Goal: Task Accomplishment & Management: Complete application form

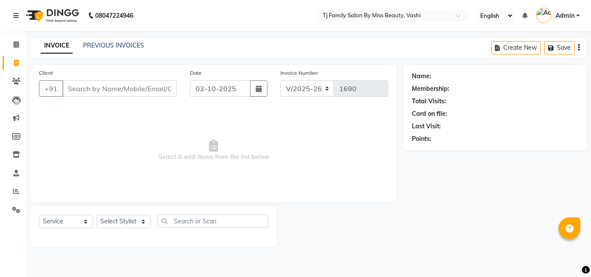
select select "703"
select select "service"
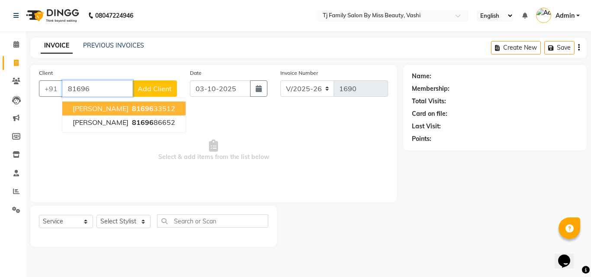
click at [104, 109] on span "[PERSON_NAME]" at bounding box center [101, 108] width 56 height 9
type input "8169633512"
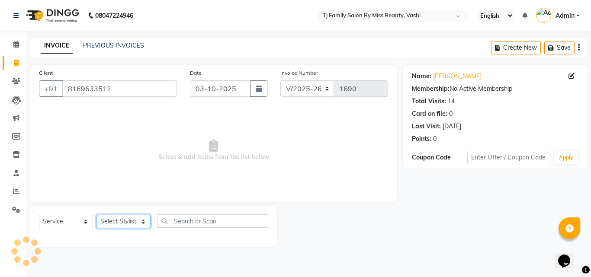
click at [115, 221] on select "Select Stylist deepak maitay [PERSON_NAME] [PERSON_NAME] Ramita [PERSON_NAME] […" at bounding box center [123, 221] width 54 height 13
select select "31842"
click at [96, 215] on select "Select Stylist deepak maitay [PERSON_NAME] [PERSON_NAME] Ramita [PERSON_NAME] […" at bounding box center [123, 221] width 54 height 13
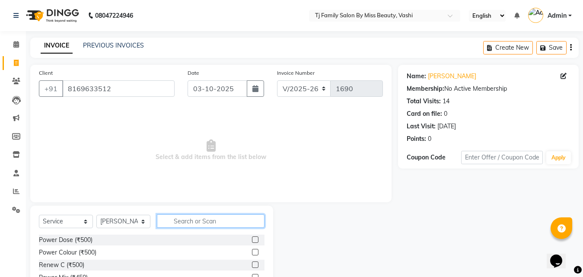
click at [174, 220] on input "text" at bounding box center [211, 220] width 108 height 13
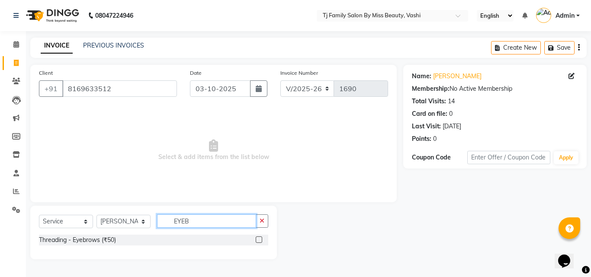
type input "EYEB"
click at [260, 240] on label at bounding box center [259, 240] width 6 height 6
click at [260, 240] on input "checkbox" at bounding box center [259, 240] width 6 height 6
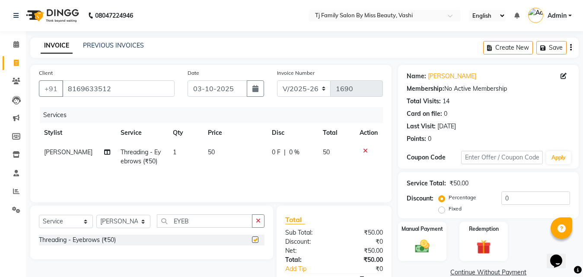
checkbox input "false"
click at [208, 152] on span "50" at bounding box center [211, 152] width 7 height 8
select select "31842"
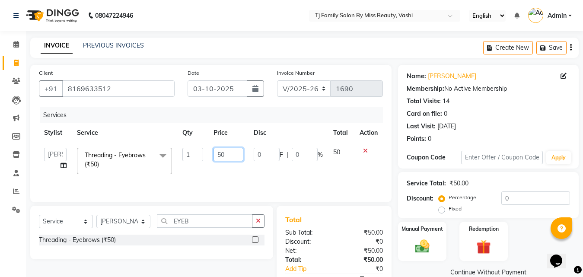
click at [217, 153] on input "50" at bounding box center [229, 154] width 30 height 13
type input "150"
click at [384, 173] on div "Client [PHONE_NUMBER] Date [DATE] Invoice Number V/2025 V/[PHONE_NUMBER] Servic…" at bounding box center [210, 134] width 361 height 138
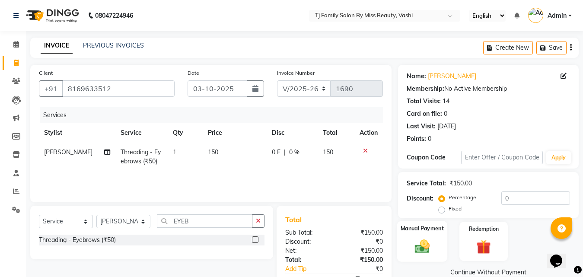
click at [435, 235] on div "Manual Payment" at bounding box center [422, 241] width 50 height 41
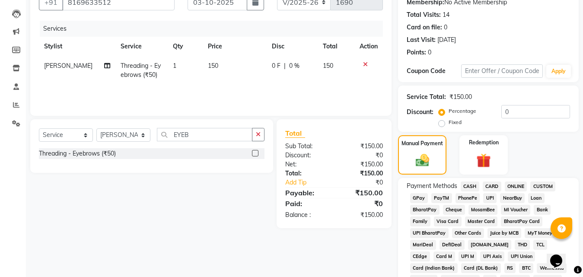
scroll to position [130, 0]
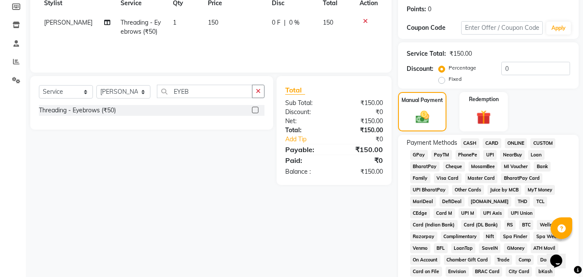
drag, startPoint x: 419, startPoint y: 155, endPoint x: 443, endPoint y: 196, distance: 47.1
click at [419, 158] on span "GPay" at bounding box center [419, 155] width 18 height 10
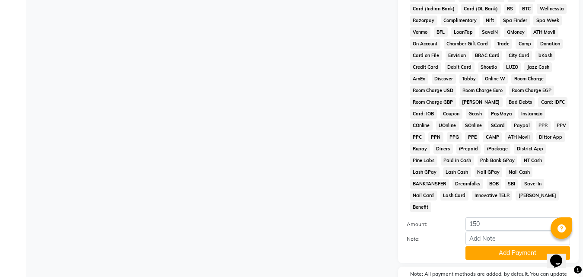
scroll to position [384, 0]
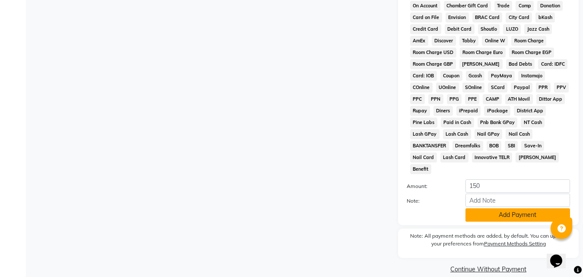
click at [483, 208] on button "Add Payment" at bounding box center [518, 214] width 105 height 13
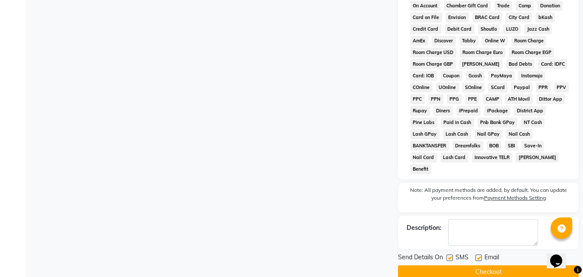
click at [494, 265] on button "Checkout" at bounding box center [488, 271] width 181 height 13
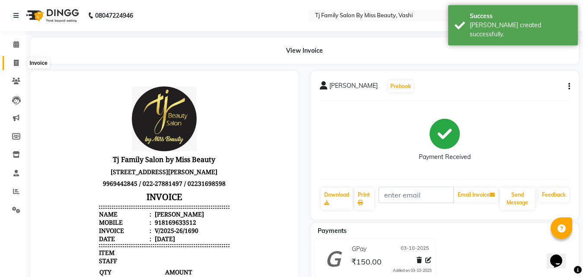
click at [16, 66] on icon at bounding box center [16, 63] width 5 height 6
select select "703"
select select "service"
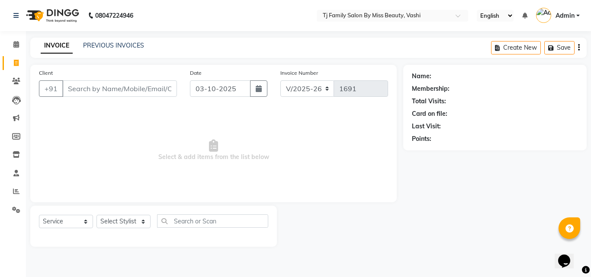
click at [102, 87] on input "Client" at bounding box center [119, 88] width 115 height 16
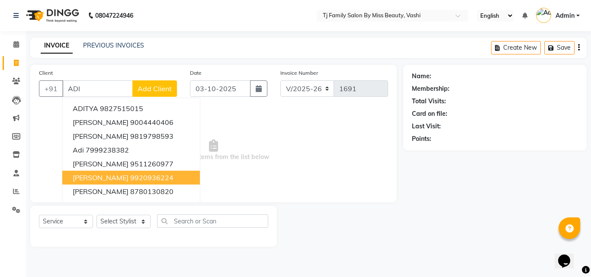
click at [149, 181] on ngb-highlight "9920936224" at bounding box center [151, 177] width 43 height 9
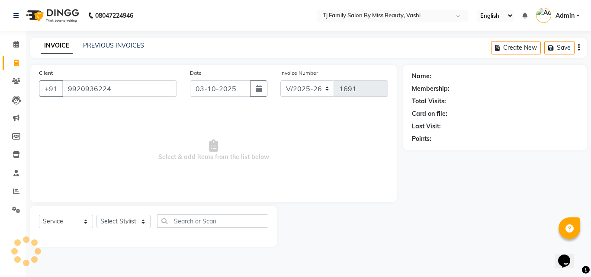
type input "9920936224"
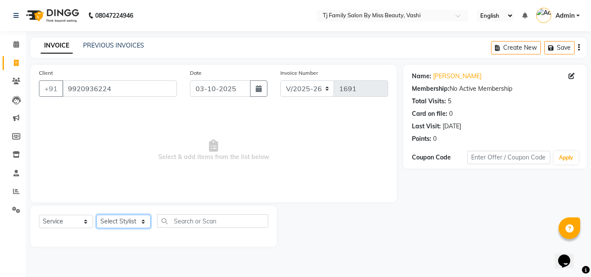
click at [128, 222] on select "Select Stylist deepak maitay [PERSON_NAME] [PERSON_NAME] Ramita [PERSON_NAME] […" at bounding box center [123, 221] width 54 height 13
select select "83441"
click at [96, 215] on select "Select Stylist deepak maitay [PERSON_NAME] [PERSON_NAME] Ramita [PERSON_NAME] […" at bounding box center [123, 221] width 54 height 13
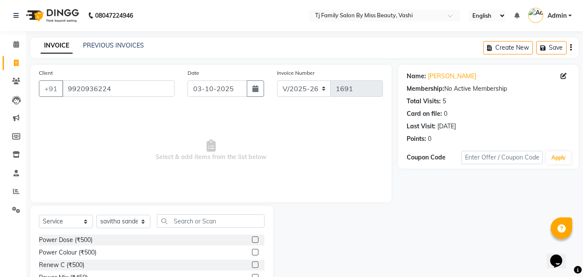
click at [208, 193] on span "Select & add items from the list below" at bounding box center [211, 150] width 344 height 86
click at [216, 217] on input "text" at bounding box center [211, 220] width 108 height 13
click at [138, 85] on input "9920936224" at bounding box center [118, 88] width 112 height 16
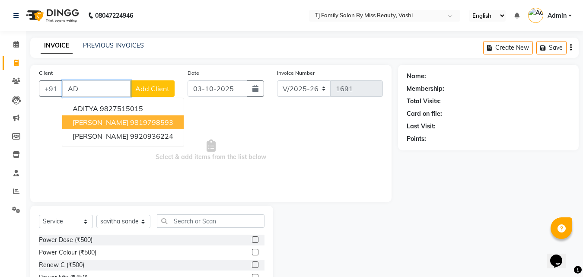
type input "A"
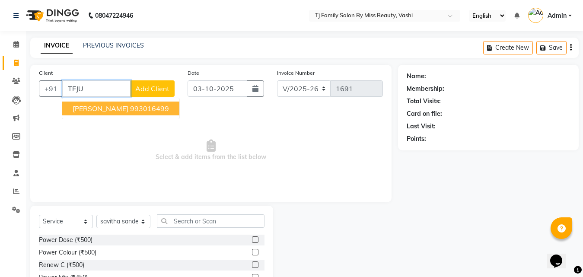
click at [144, 112] on button "[PERSON_NAME] 993016499" at bounding box center [120, 109] width 117 height 14
type input "993016499"
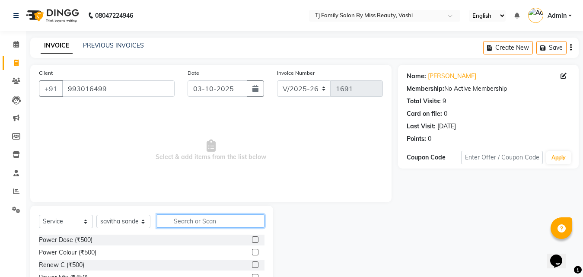
click at [205, 224] on input "text" at bounding box center [211, 220] width 108 height 13
type input "PEDI"
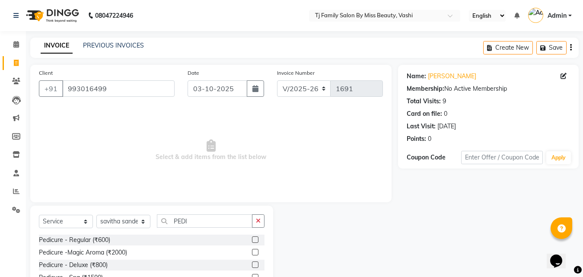
click at [252, 242] on label at bounding box center [255, 240] width 6 height 6
click at [252, 242] on input "checkbox" at bounding box center [255, 240] width 6 height 6
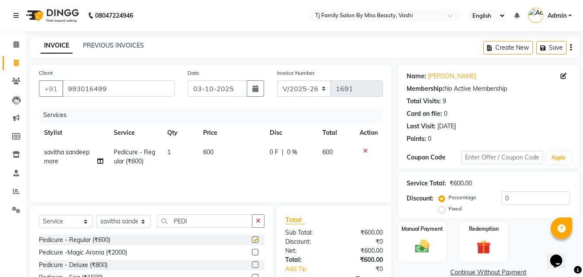
checkbox input "false"
click at [113, 225] on select "Select Stylist deepak maitay [PERSON_NAME] [PERSON_NAME] Ramita [PERSON_NAME] […" at bounding box center [123, 221] width 54 height 13
select select "31844"
click at [96, 215] on select "Select Stylist deepak maitay [PERSON_NAME] [PERSON_NAME] Ramita [PERSON_NAME] […" at bounding box center [123, 221] width 54 height 13
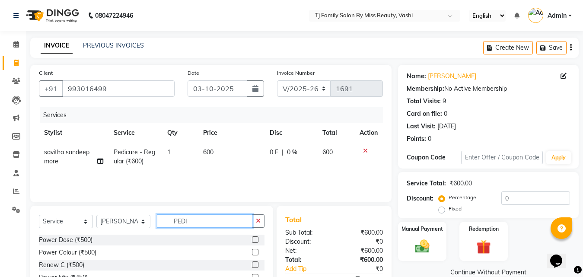
click at [211, 224] on input "PEDI" at bounding box center [205, 220] width 96 height 13
type input "P"
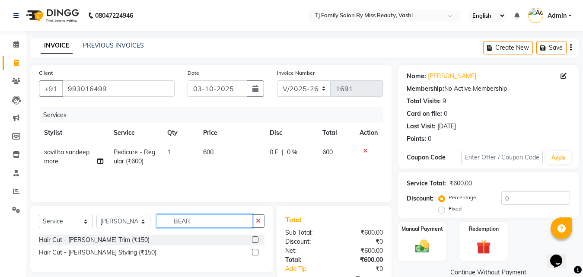
type input "BEAR"
click at [256, 240] on label at bounding box center [255, 240] width 6 height 6
click at [256, 240] on input "checkbox" at bounding box center [255, 240] width 6 height 6
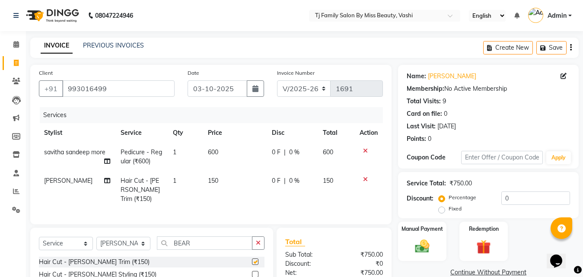
checkbox input "false"
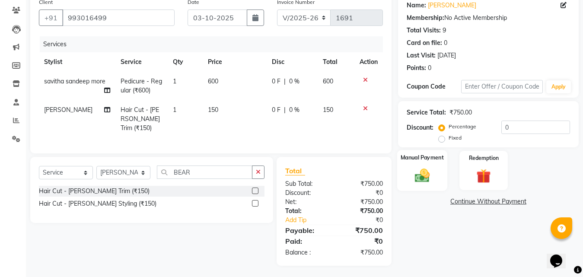
click at [425, 166] on div "Manual Payment" at bounding box center [422, 170] width 50 height 41
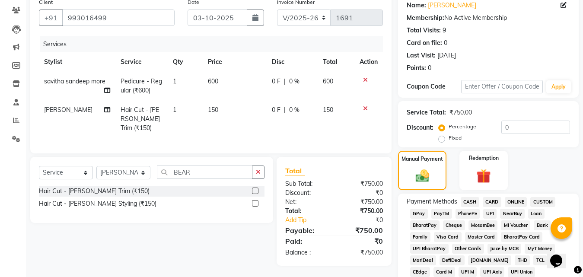
click at [422, 214] on span "GPay" at bounding box center [419, 214] width 18 height 10
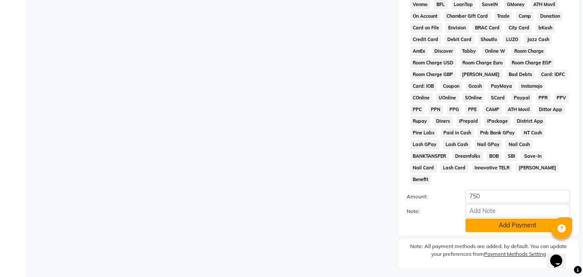
click at [502, 219] on button "Add Payment" at bounding box center [518, 225] width 105 height 13
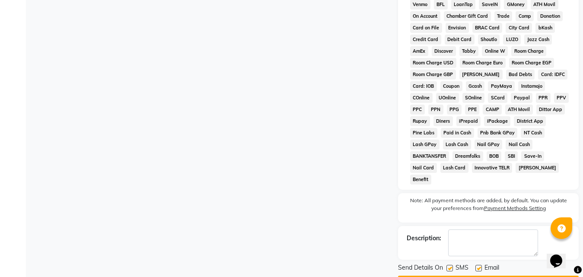
scroll to position [387, 0]
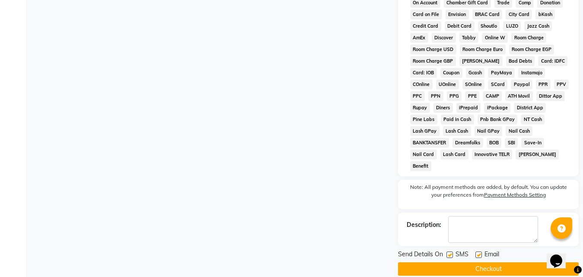
click at [508, 262] on button "Checkout" at bounding box center [488, 268] width 181 height 13
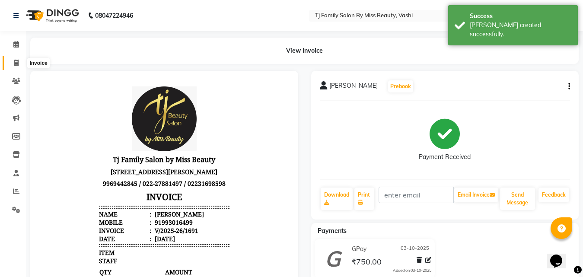
click at [16, 63] on icon at bounding box center [16, 63] width 5 height 6
select select "703"
select select "service"
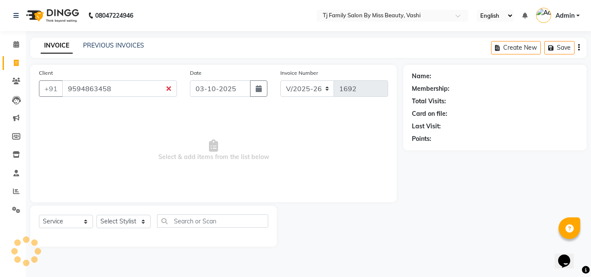
type input "9594863458"
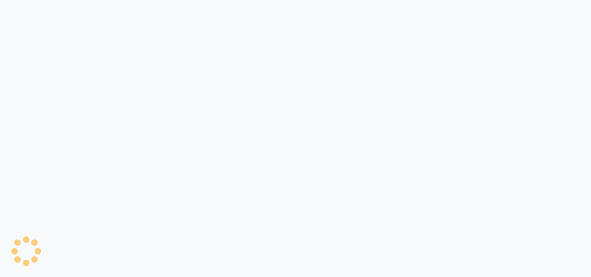
select select "703"
select select "service"
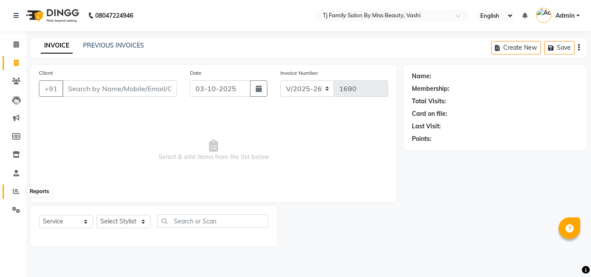
click at [19, 189] on icon at bounding box center [16, 191] width 6 height 6
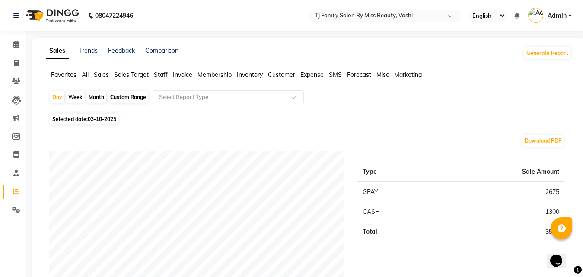
click at [103, 119] on span "03-10-2025" at bounding box center [102, 119] width 29 height 6
select select "10"
select select "2025"
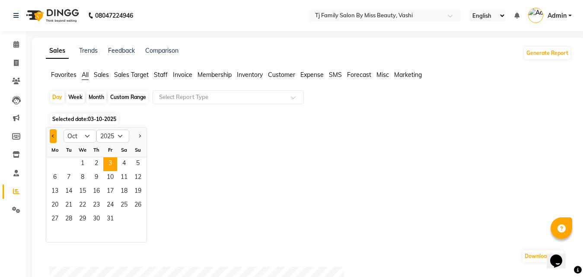
click at [51, 134] on button "Previous month" at bounding box center [53, 136] width 7 height 14
select select "9"
drag, startPoint x: 58, startPoint y: 162, endPoint x: 76, endPoint y: 222, distance: 62.8
click at [76, 222] on ngb-datepicker-month "Mo Tu We Th Fr Sa Su 1 2 3 4 5 6 7 8 9 10 11 12 13 14 15 16 17 18 19 20 21 22 2…" at bounding box center [96, 192] width 100 height 99
click at [71, 217] on span "30" at bounding box center [69, 220] width 14 height 14
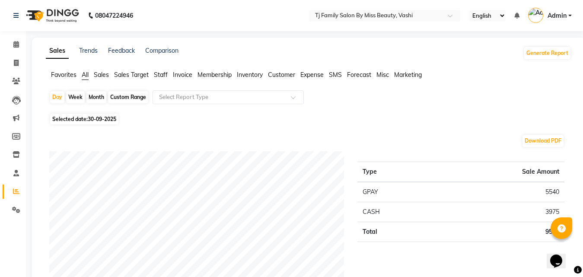
click at [97, 95] on div "Month" at bounding box center [96, 97] width 20 height 12
select select "9"
select select "2025"
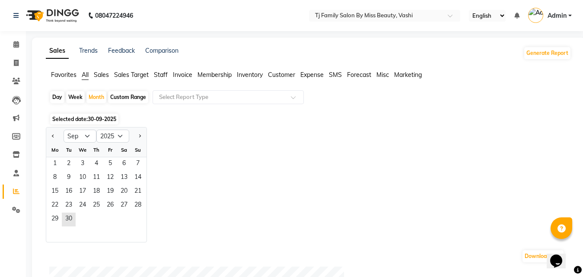
drag, startPoint x: 60, startPoint y: 160, endPoint x: 79, endPoint y: 215, distance: 58.0
click at [79, 215] on ngb-datepicker-month "Mo Tu We Th Fr Sa Su 1 2 3 4 5 6 7 8 9 10 11 12 13 14 15 16 17 18 19 20 21 22 2…" at bounding box center [96, 192] width 100 height 99
click at [72, 216] on span "30" at bounding box center [69, 220] width 14 height 14
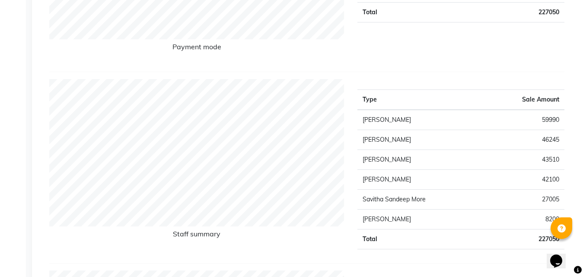
scroll to position [303, 0]
